Goal: Information Seeking & Learning: Learn about a topic

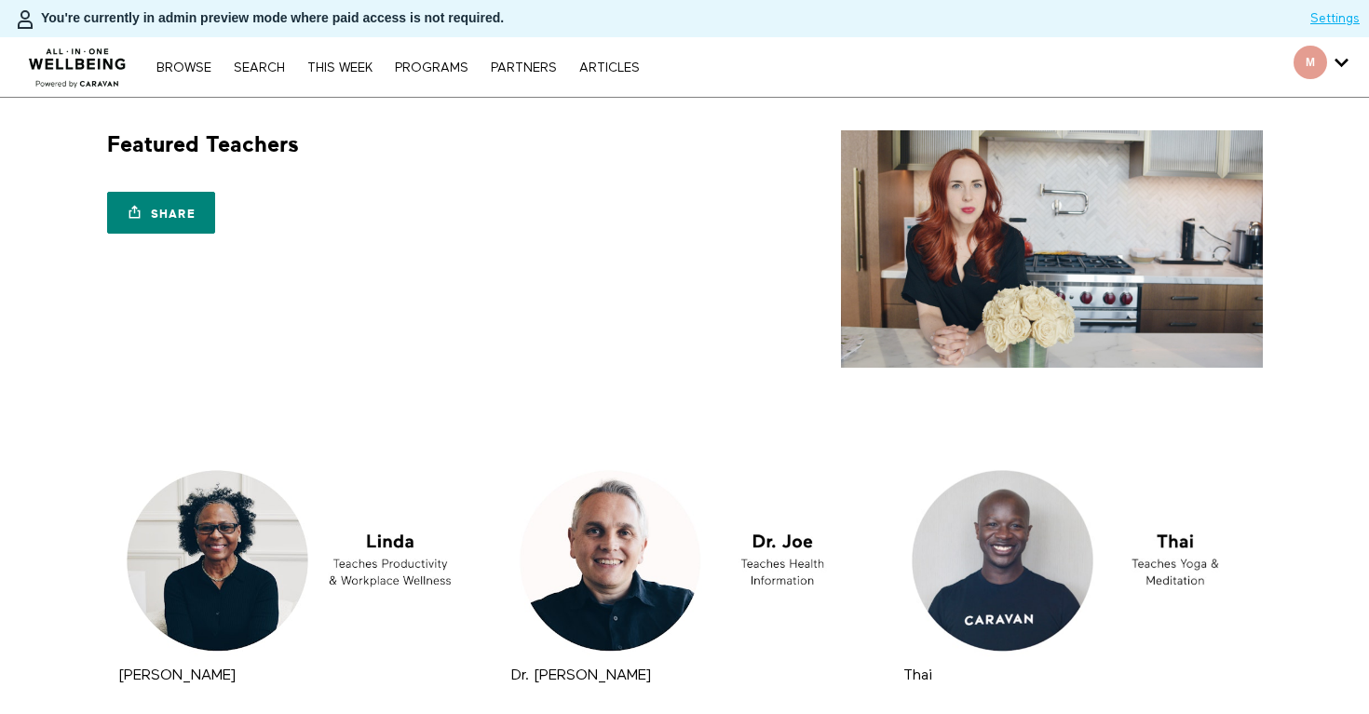
click at [231, 58] on nav "Browse Search THIS WEEK PROGRAMS PARTNERS ARTICLES Account settings Manage Subs…" at bounding box center [397, 67] width 501 height 19
click at [251, 65] on link "Search" at bounding box center [259, 67] width 70 height 13
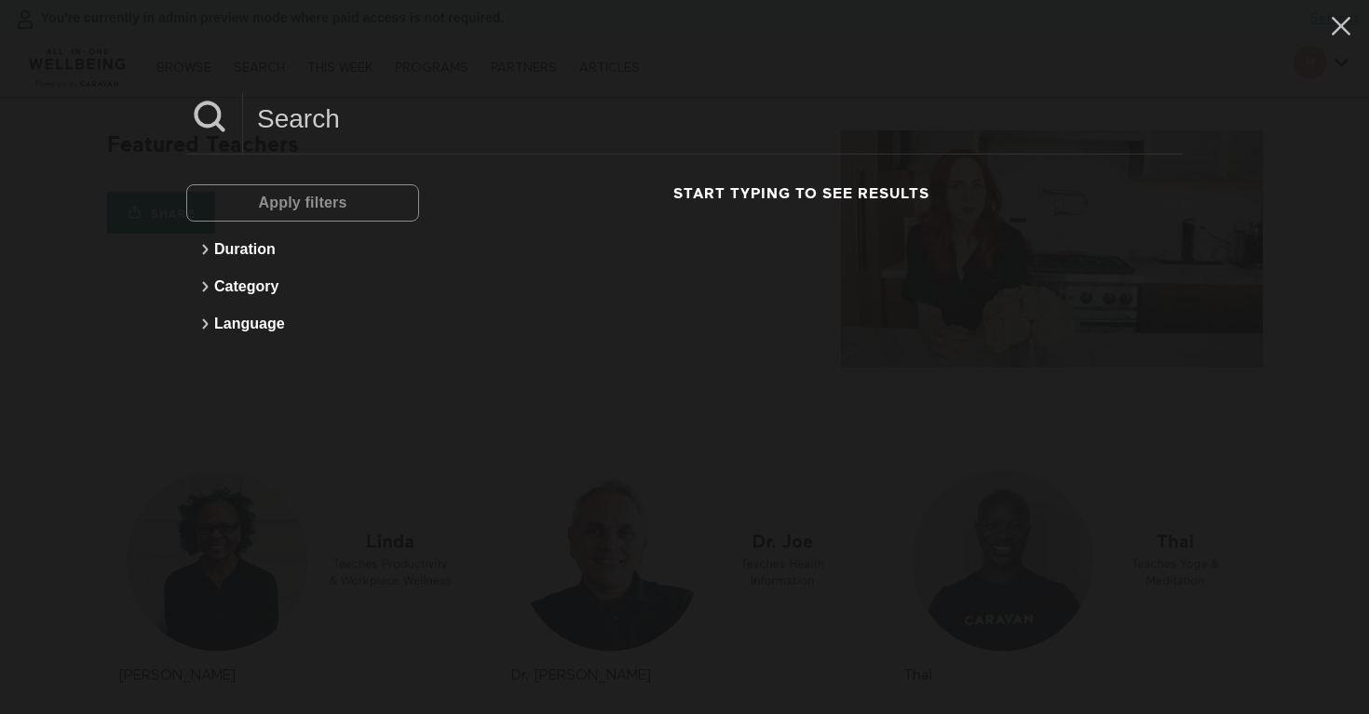
click at [518, 133] on input at bounding box center [712, 118] width 939 height 51
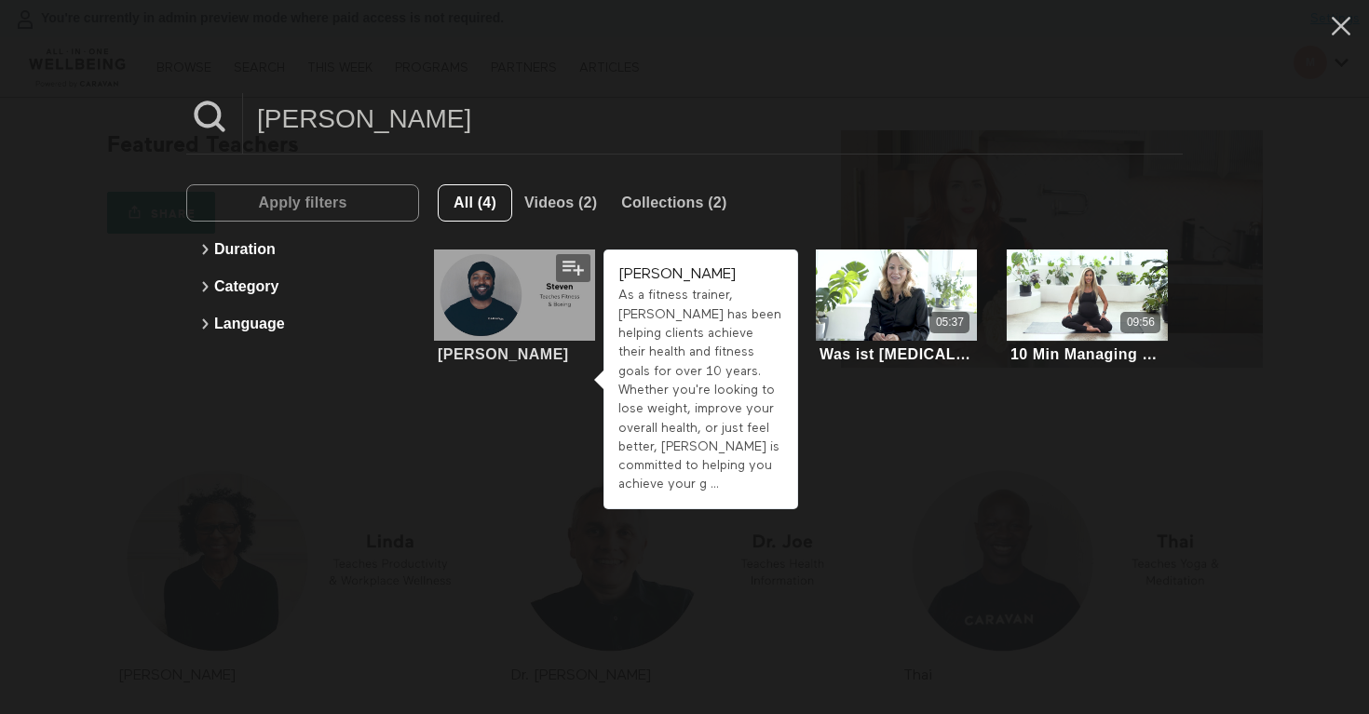
type input "steven"
click at [532, 321] on div at bounding box center [515, 295] width 162 height 91
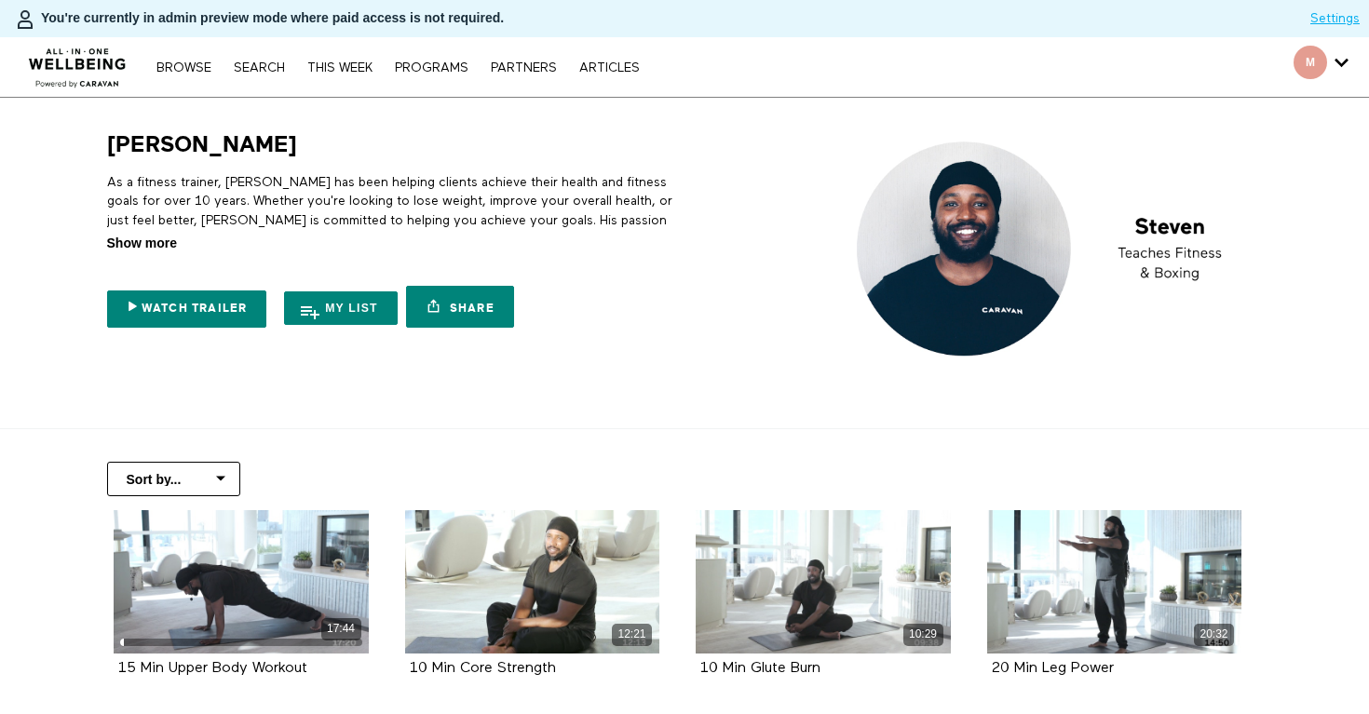
click at [140, 244] on span "Show more" at bounding box center [142, 244] width 70 height 20
click at [0, 0] on input "Show more Show less" at bounding box center [0, 0] width 0 height 0
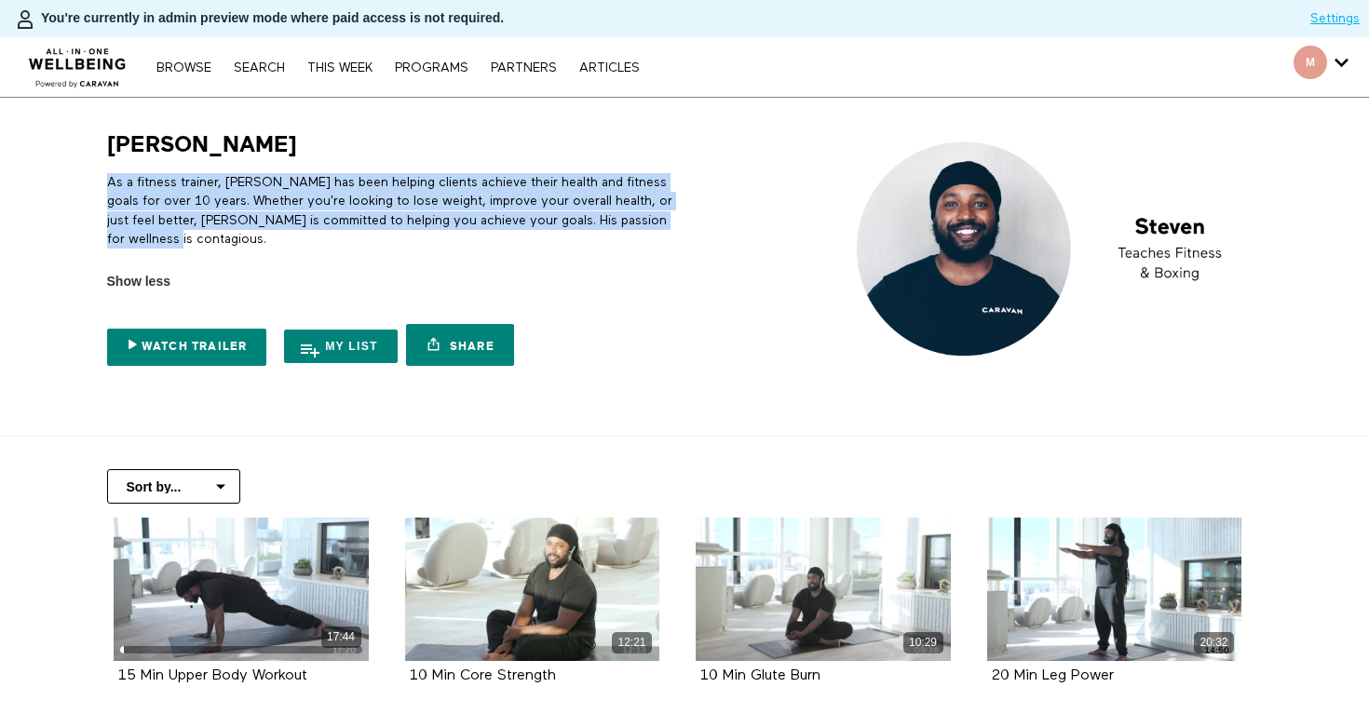
drag, startPoint x: 180, startPoint y: 238, endPoint x: 109, endPoint y: 178, distance: 93.1
click at [109, 178] on p "As a fitness trainer, [PERSON_NAME] has been helping clients achieve their heal…" at bounding box center [392, 210] width 571 height 75
copy p "As a fitness trainer, [PERSON_NAME] has been helping clients achieve their heal…"
click at [263, 67] on link "Search" at bounding box center [259, 67] width 70 height 13
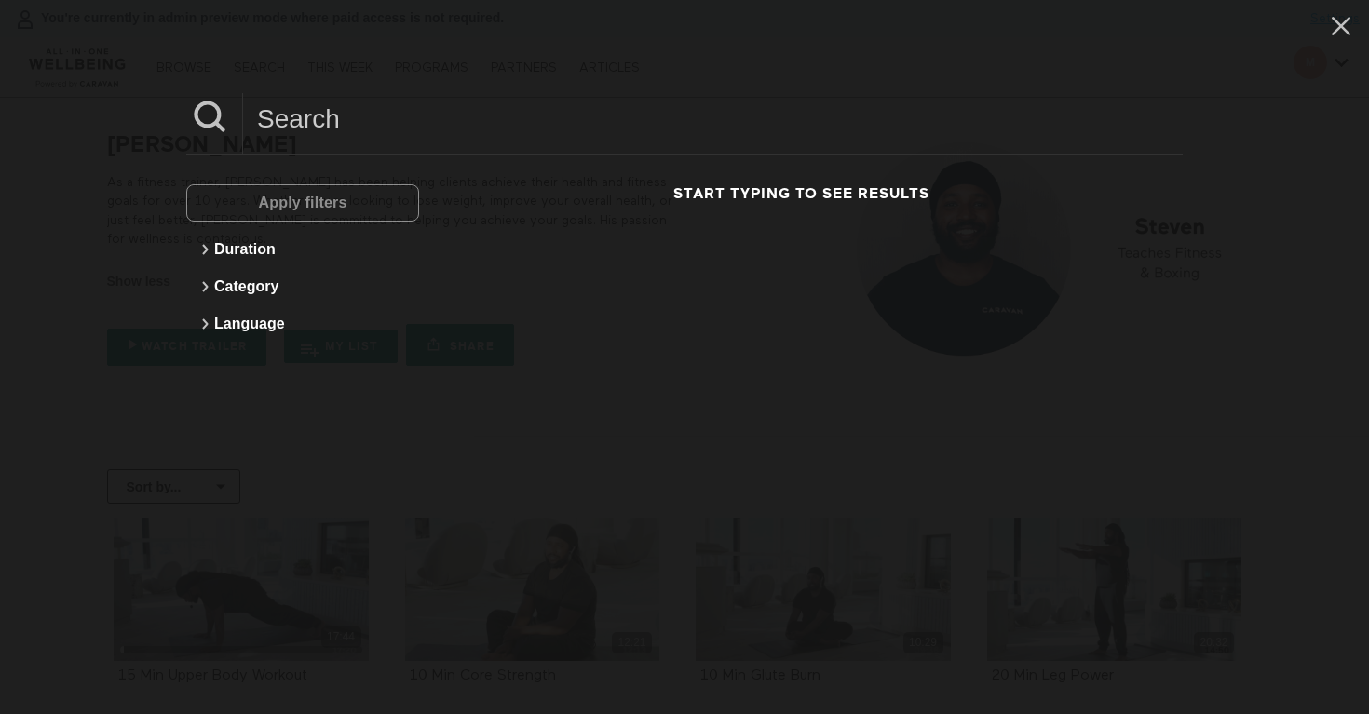
click at [351, 123] on input at bounding box center [712, 118] width 939 height 51
paste input "Tzahi"
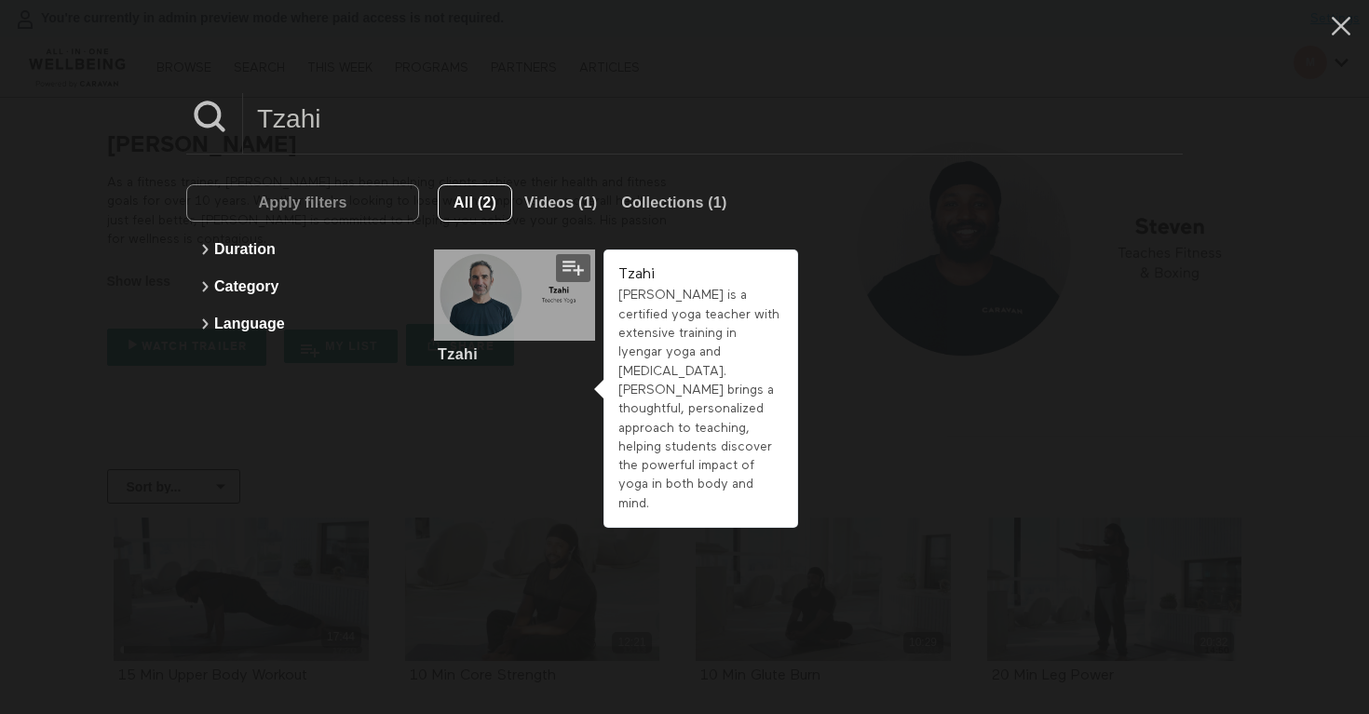
type input "Tzahi"
click at [519, 322] on div at bounding box center [515, 295] width 162 height 91
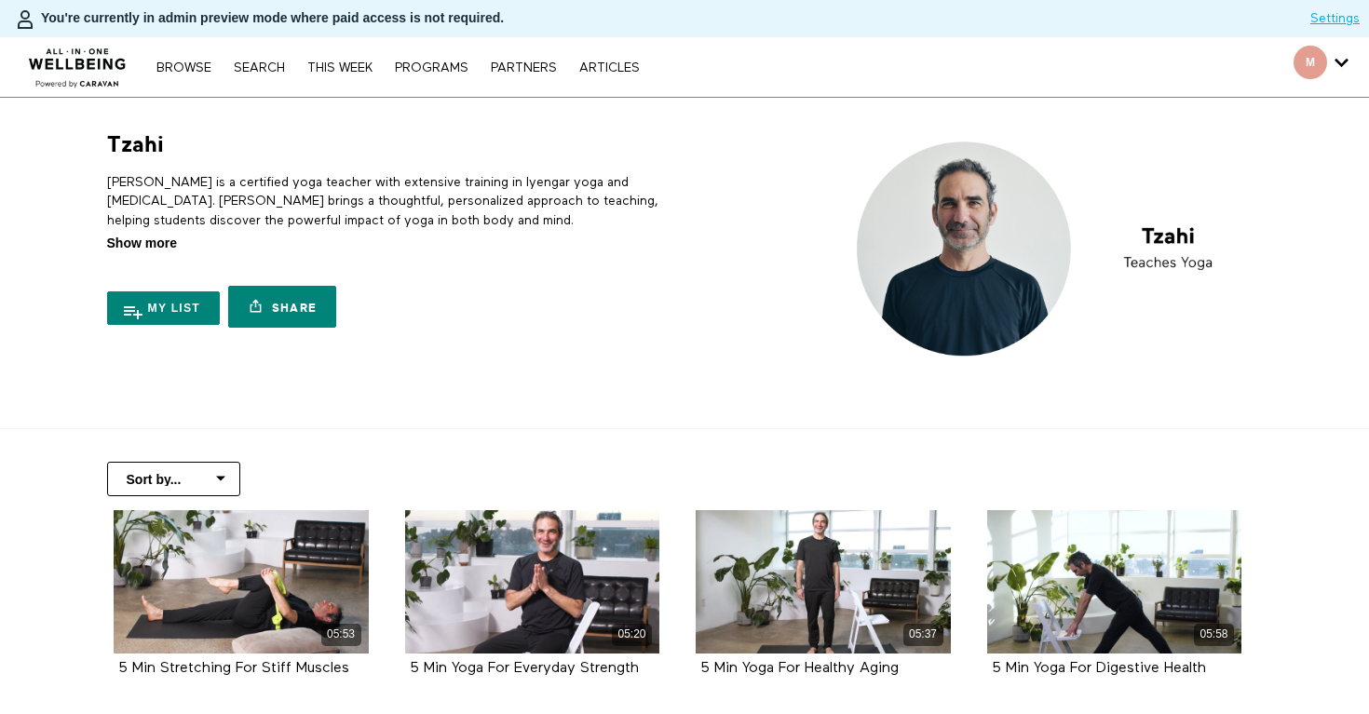
click at [162, 249] on span "Show more" at bounding box center [142, 244] width 70 height 20
click at [0, 0] on input "Show more Show less" at bounding box center [0, 0] width 0 height 0
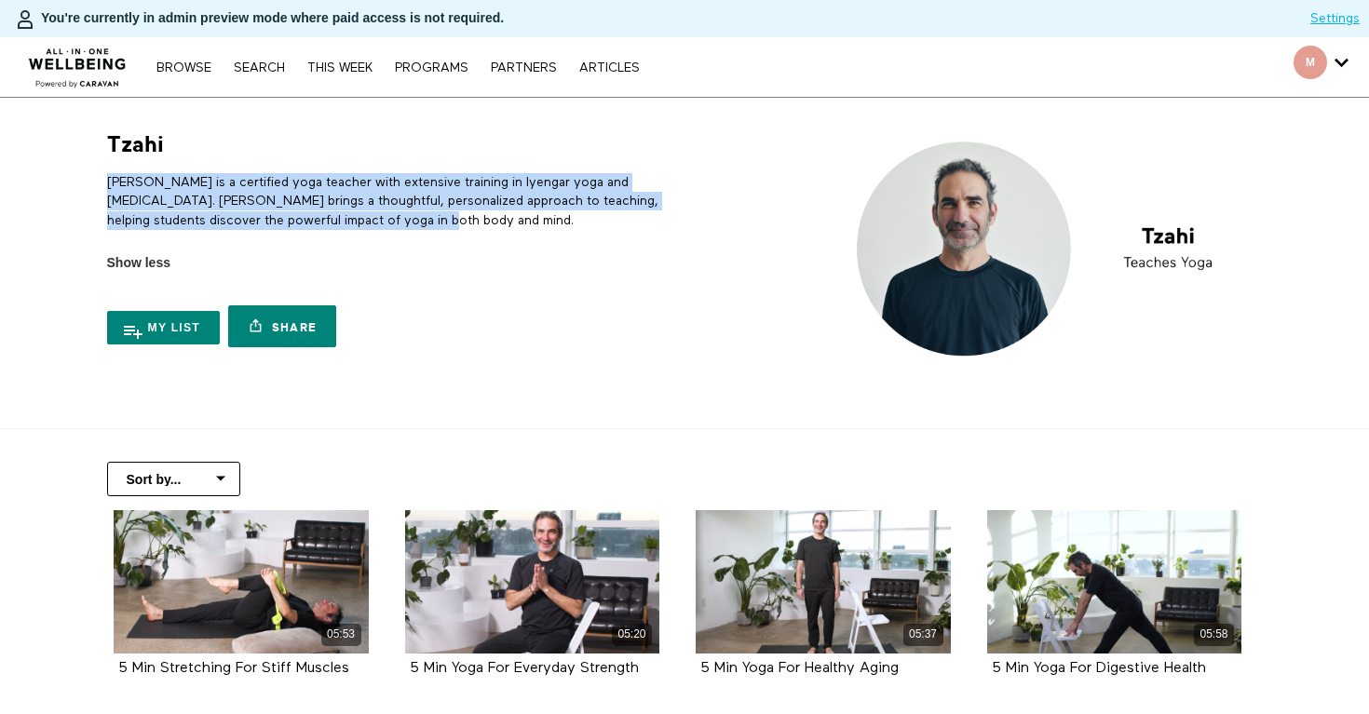
drag, startPoint x: 421, startPoint y: 211, endPoint x: 103, endPoint y: 184, distance: 318.6
click at [103, 184] on div "Tzahi Tzahi is a certified yoga teacher with extensive training in Iyengar yoga…" at bounding box center [387, 243] width 582 height 226
copy p "[PERSON_NAME] is a certified yoga teacher with extensive training in Iyengar yo…"
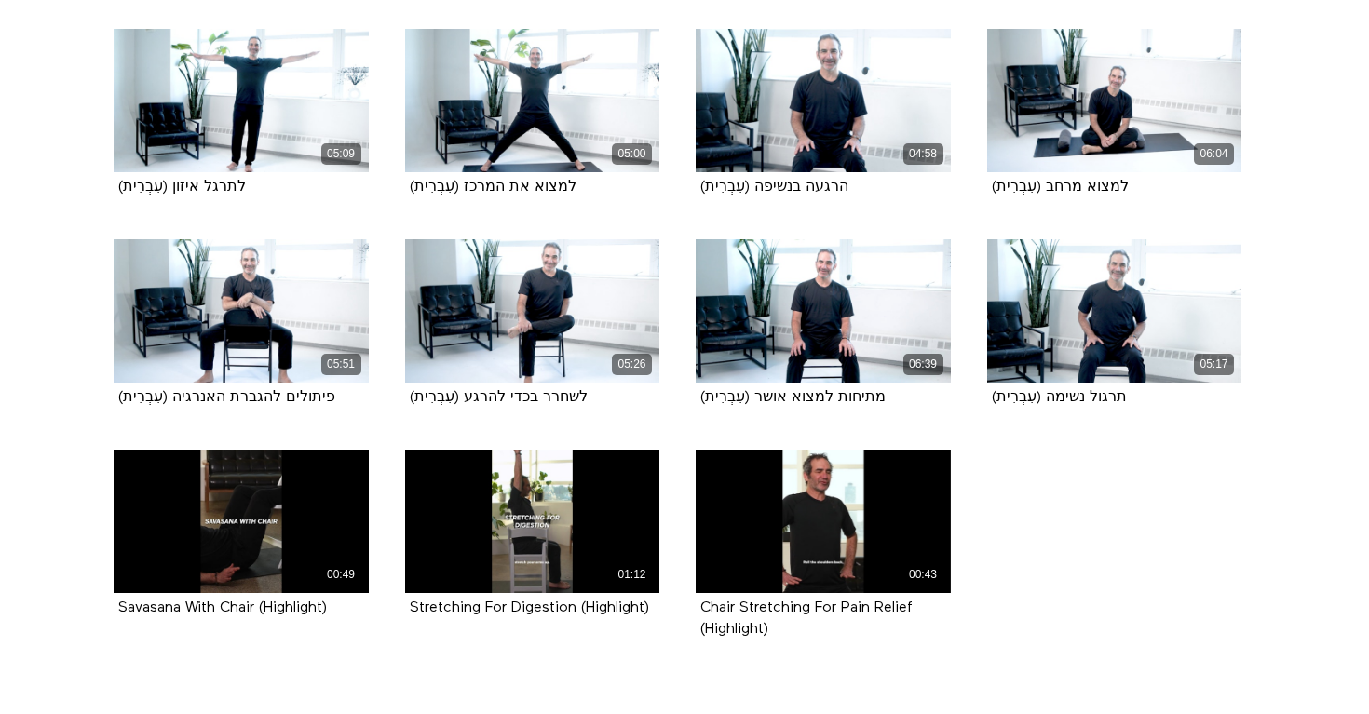
scroll to position [1263, 0]
